Goal: Information Seeking & Learning: Check status

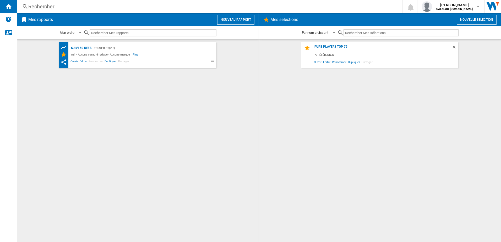
click at [50, 4] on div "Rechercher" at bounding box center [208, 6] width 360 height 7
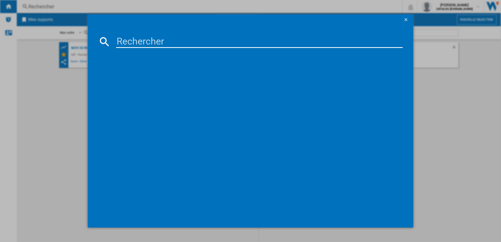
click at [137, 42] on input at bounding box center [259, 41] width 287 height 13
paste input "EZ901820"
type input "EZ901820"
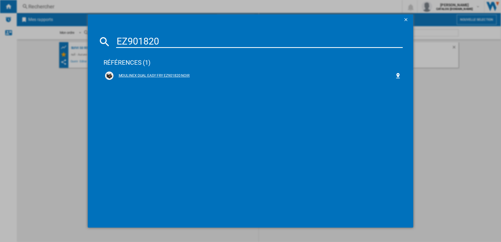
click at [141, 76] on div "MOULINEX DUAL EASY FRY EZ901820 NOIR" at bounding box center [254, 75] width 282 height 5
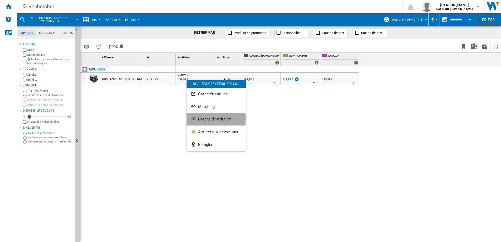
click at [208, 118] on span "Graphe d'évolution" at bounding box center [214, 119] width 33 height 5
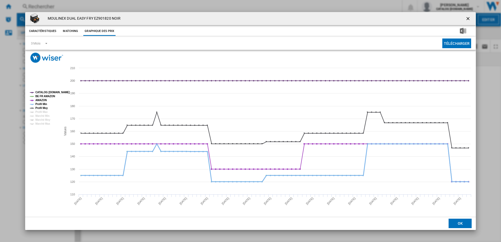
click at [42, 103] on tspan "Profil Min" at bounding box center [41, 104] width 12 height 3
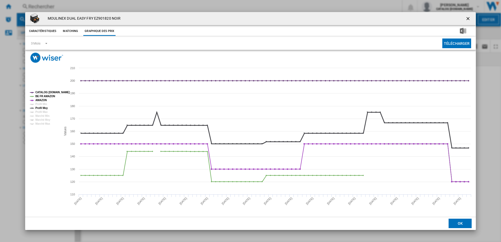
click at [42, 107] on tspan "Profil Moy" at bounding box center [41, 108] width 13 height 3
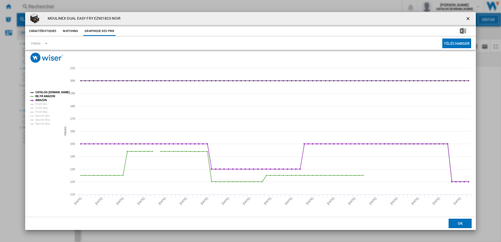
click at [52, 90] on rect "Product popup" at bounding box center [43, 108] width 31 height 38
click at [53, 91] on tspan "CATALOG [DOMAIN_NAME]" at bounding box center [52, 92] width 34 height 3
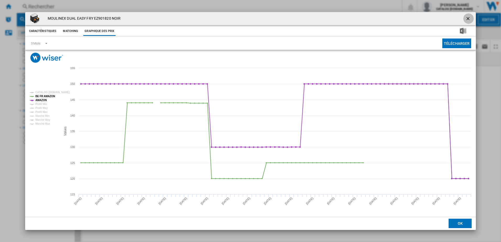
click at [470, 18] on ng-md-icon "getI18NText('BUTTONS.CLOSE_DIALOG')" at bounding box center [468, 19] width 6 height 6
